Goal: Task Accomplishment & Management: Use online tool/utility

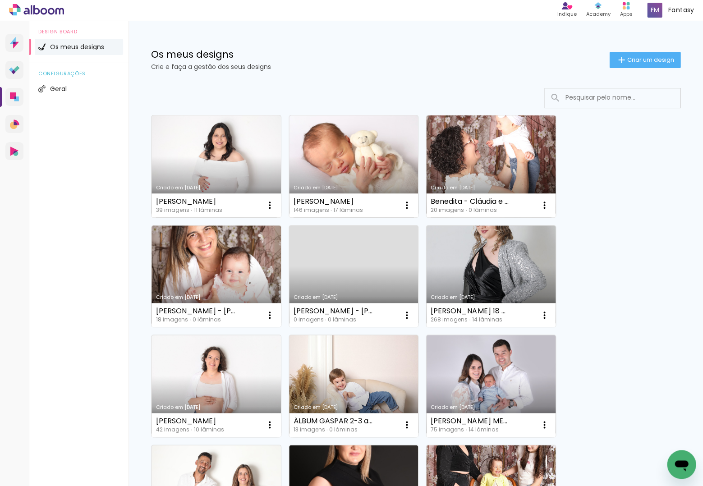
scroll to position [2, 0]
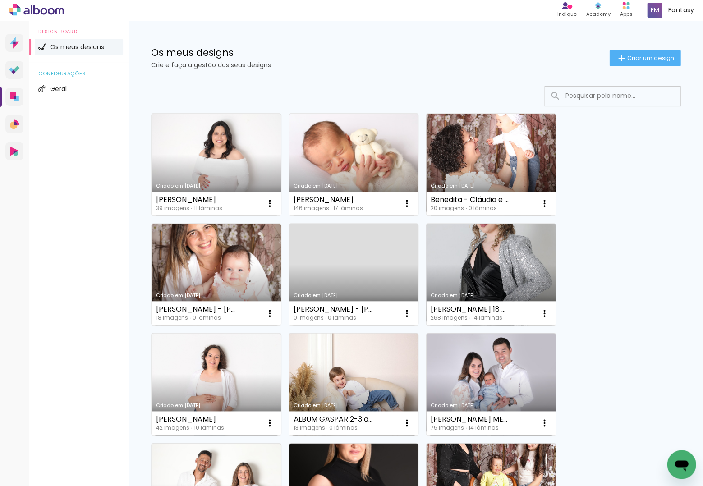
click at [473, 263] on link "Criado em [DATE]" at bounding box center [490, 275] width 129 height 102
